Goal: Navigation & Orientation: Find specific page/section

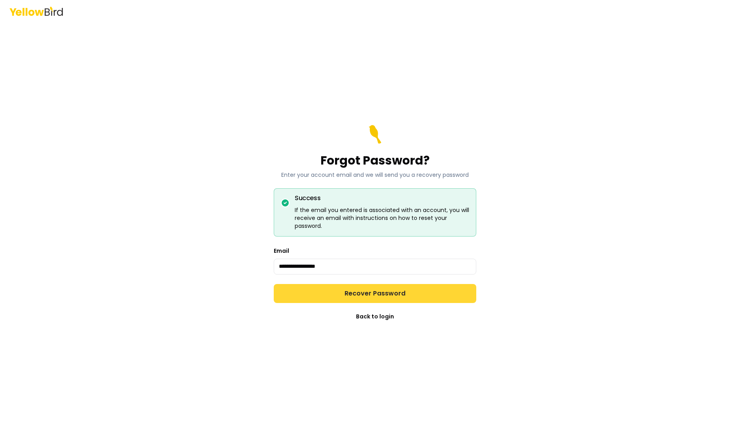
click at [358, 296] on button "Recover Password" at bounding box center [375, 293] width 203 height 19
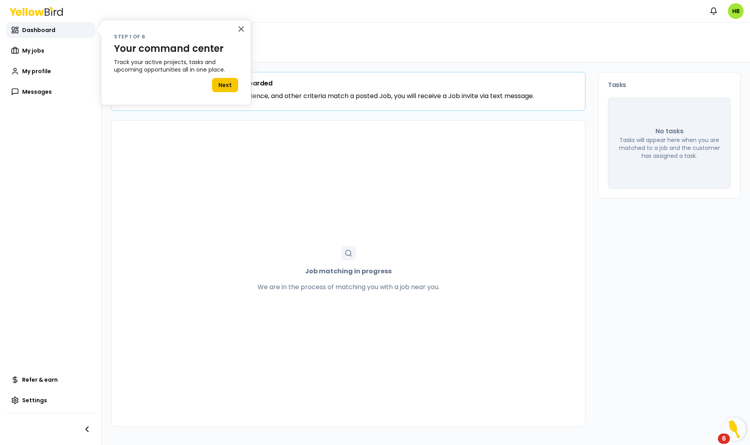
click at [245, 30] on div "× Step 1 of 6 Your command center Track your active projects, tasks and upcomin…" at bounding box center [176, 62] width 150 height 85
click at [242, 29] on button "×" at bounding box center [241, 29] width 8 height 13
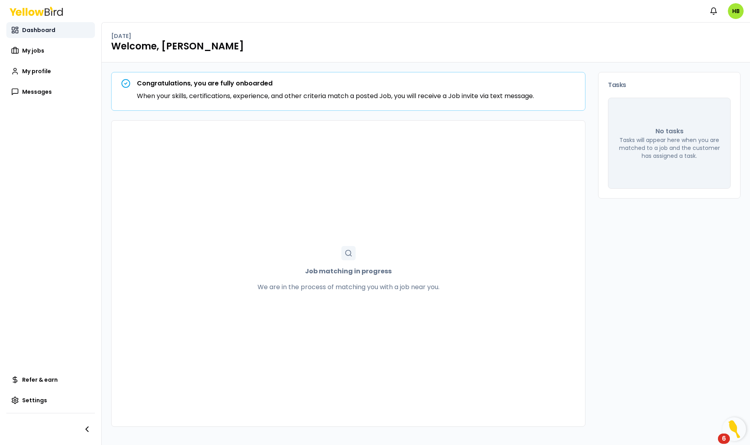
click at [70, 27] on link "Dashboard" at bounding box center [50, 30] width 89 height 16
click at [38, 49] on span "My jobs" at bounding box center [33, 51] width 22 height 8
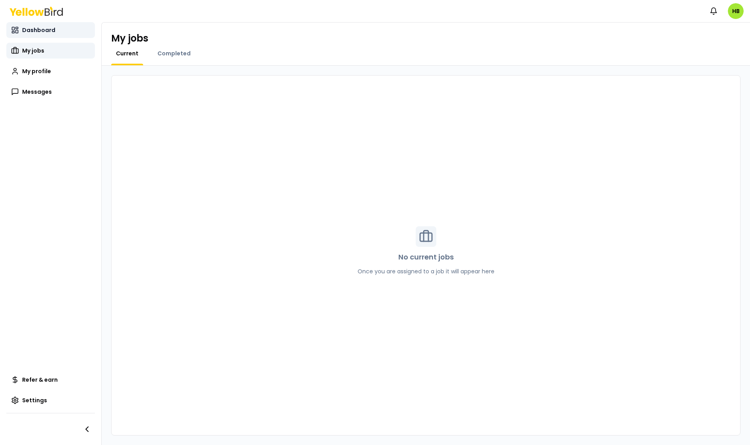
click at [52, 34] on span "Dashboard" at bounding box center [38, 30] width 33 height 8
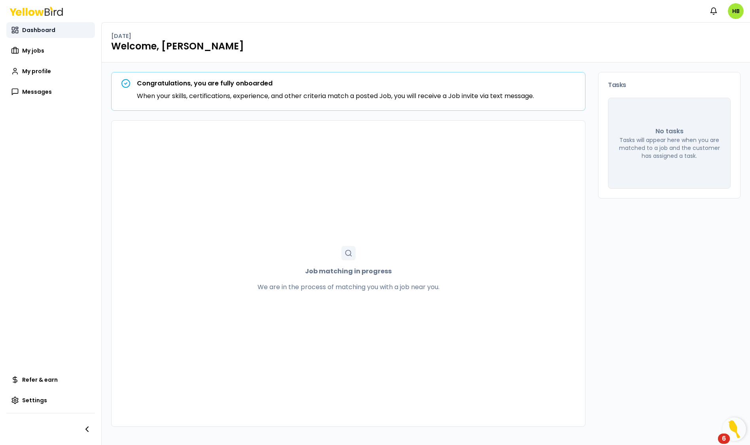
click at [44, 23] on link "Dashboard" at bounding box center [50, 30] width 89 height 16
click at [58, 48] on link "My jobs" at bounding box center [50, 51] width 89 height 16
